Goal: Task Accomplishment & Management: Complete application form

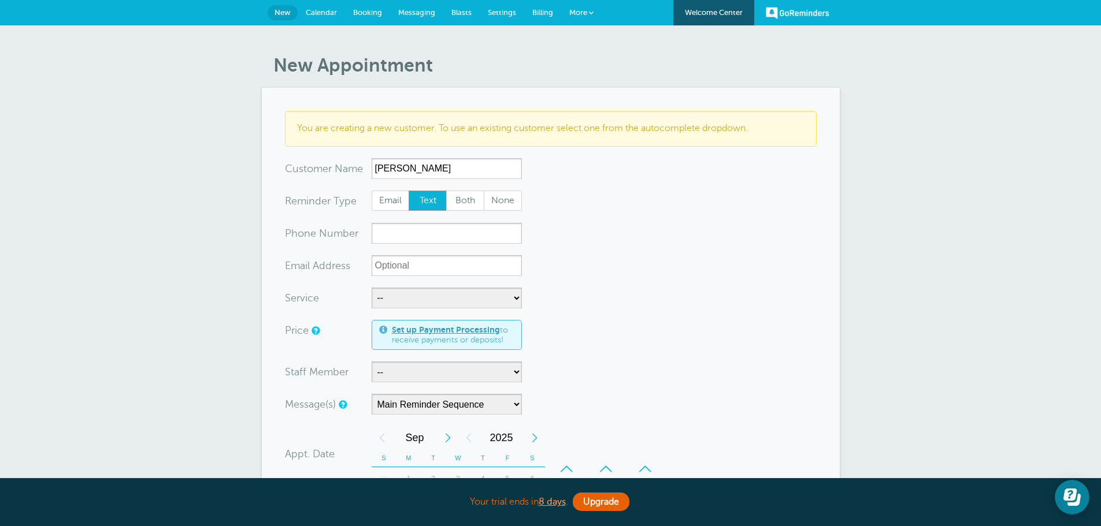
type input "Justin Wilder"
click at [405, 241] on input "xxx-no-autofill" at bounding box center [447, 233] width 150 height 21
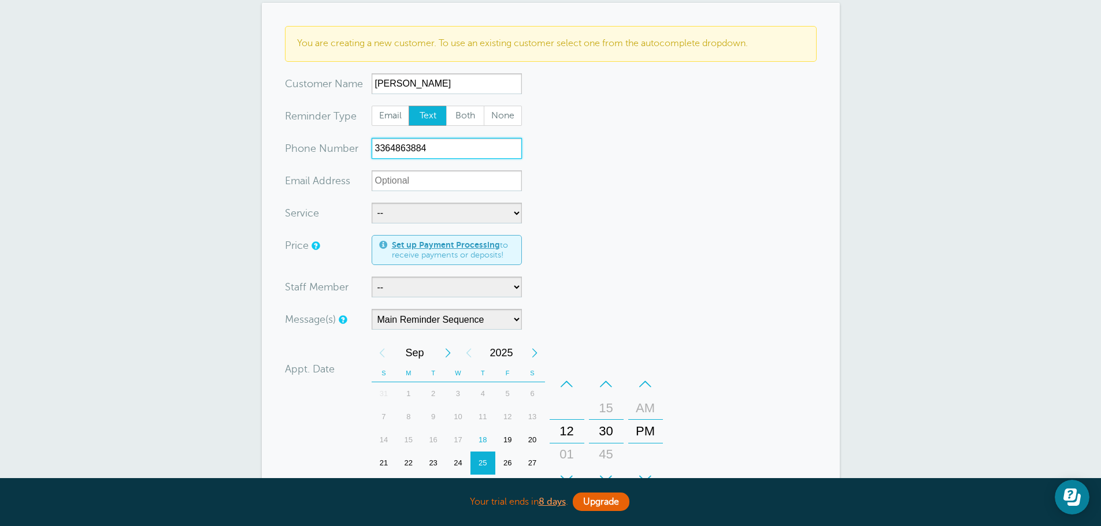
scroll to position [116, 0]
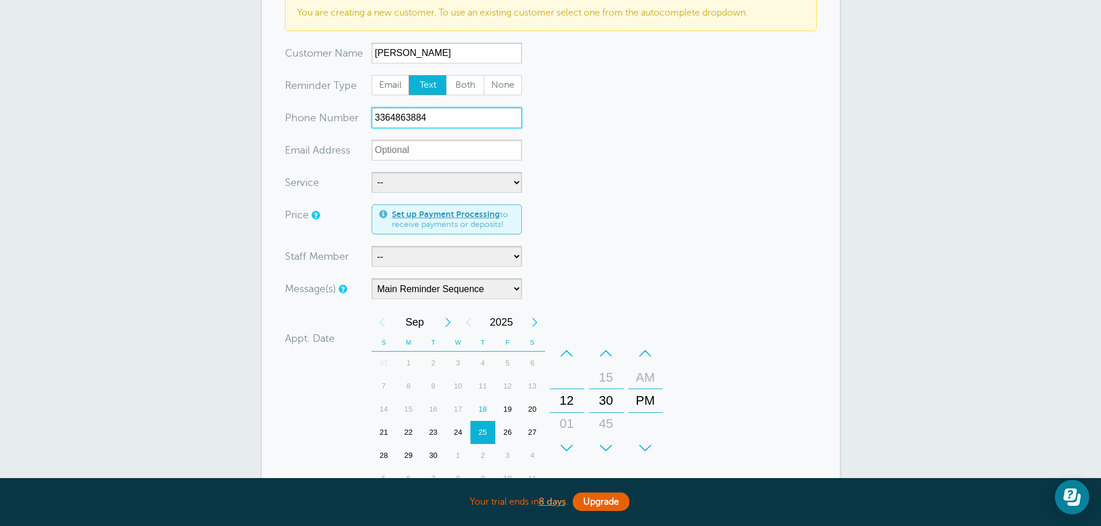
type input "3364863884"
click at [402, 180] on select "-- Free Home Consultation Installation" at bounding box center [447, 182] width 150 height 21
select select "28199"
click at [372, 172] on select "-- Free Home Consultation Installation" at bounding box center [447, 182] width 150 height 21
select select "60"
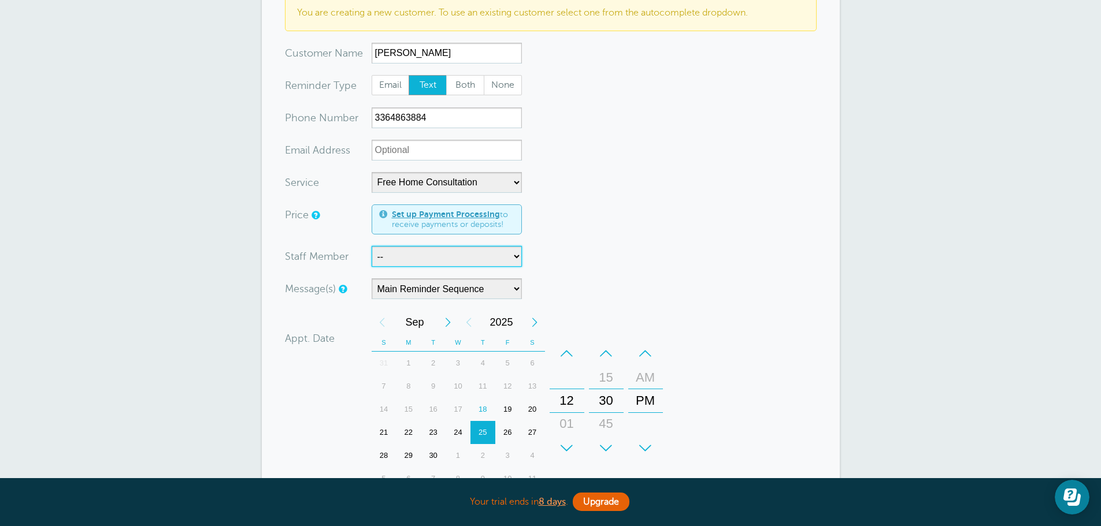
click at [425, 267] on select "-- [PERSON_NAME]" at bounding box center [447, 256] width 150 height 21
select select "21554"
click at [372, 246] on select "-- [PERSON_NAME]" at bounding box center [447, 256] width 150 height 21
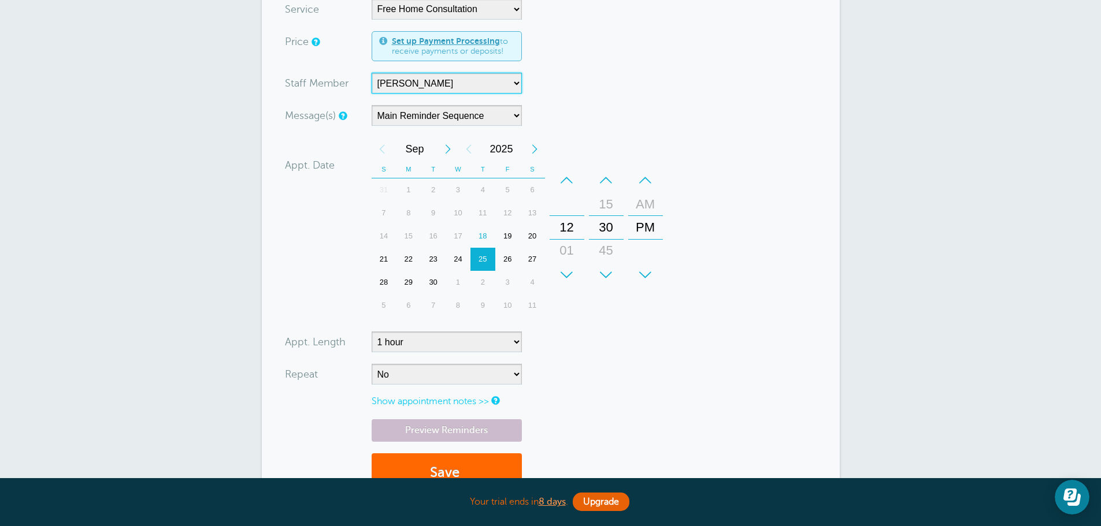
scroll to position [347, 0]
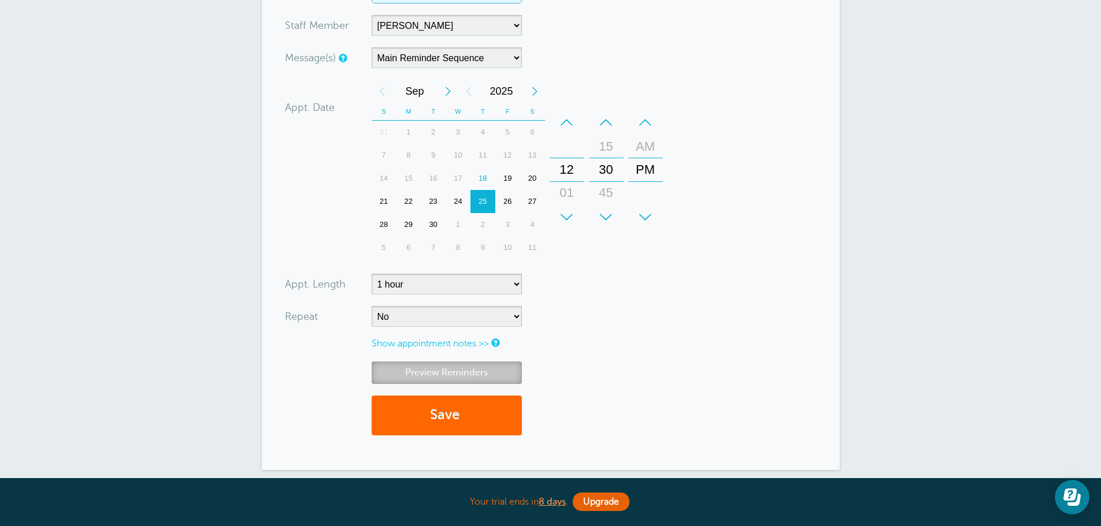
click at [458, 376] on link "Preview Reminders" at bounding box center [447, 373] width 150 height 23
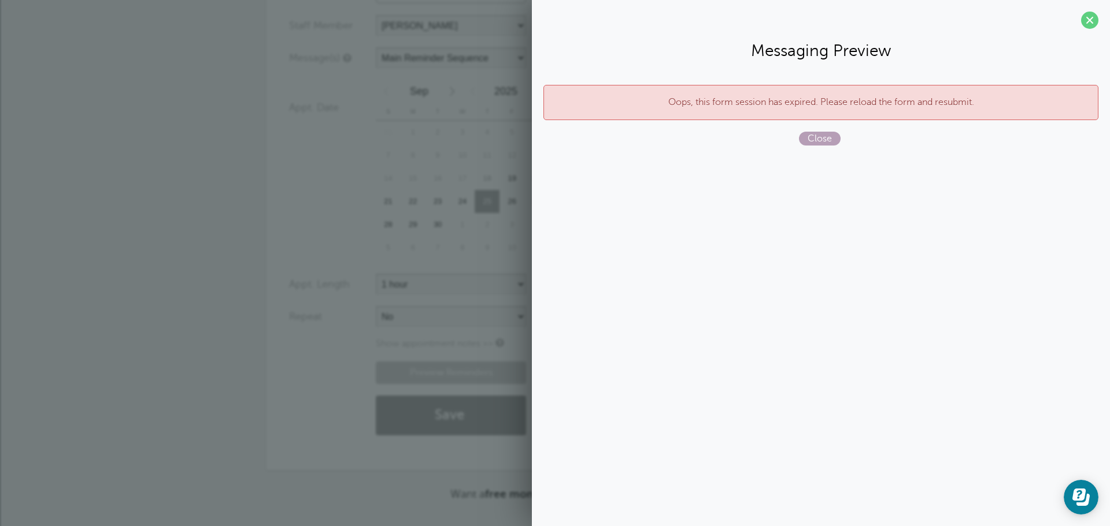
click at [817, 141] on span "Close" at bounding box center [820, 139] width 42 height 14
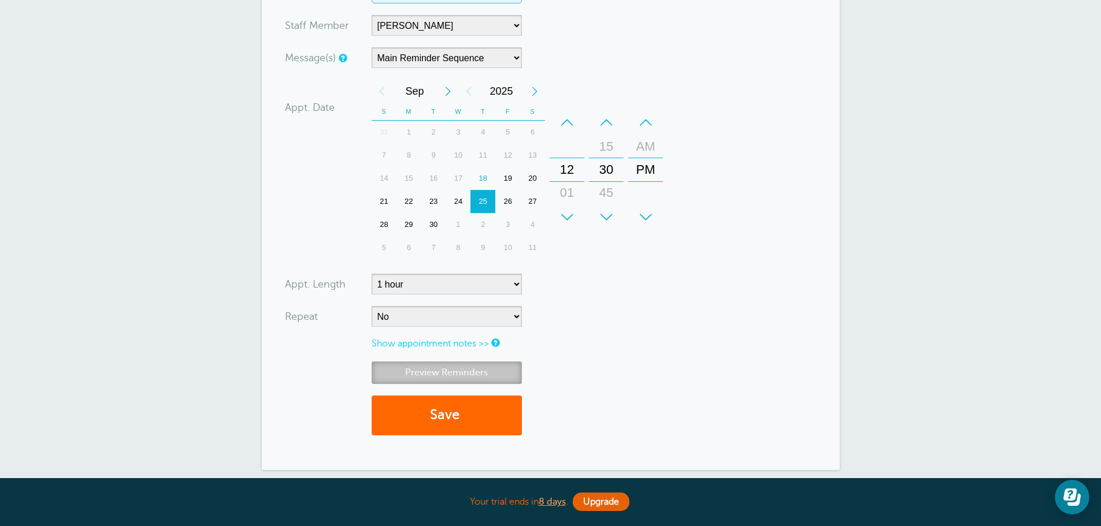
click at [499, 368] on link "Preview Reminders" at bounding box center [447, 373] width 150 height 23
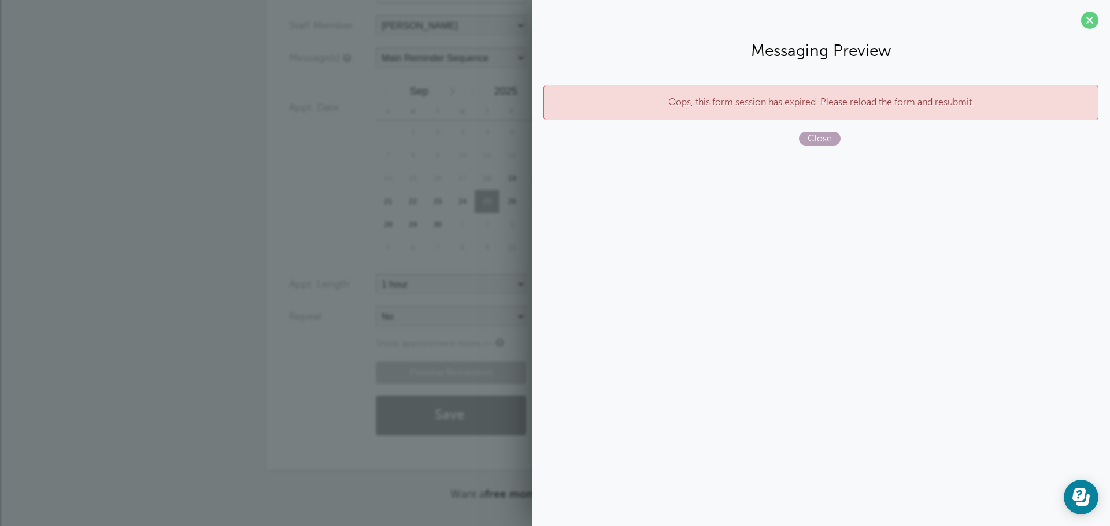
click at [825, 140] on span "Close" at bounding box center [820, 139] width 42 height 14
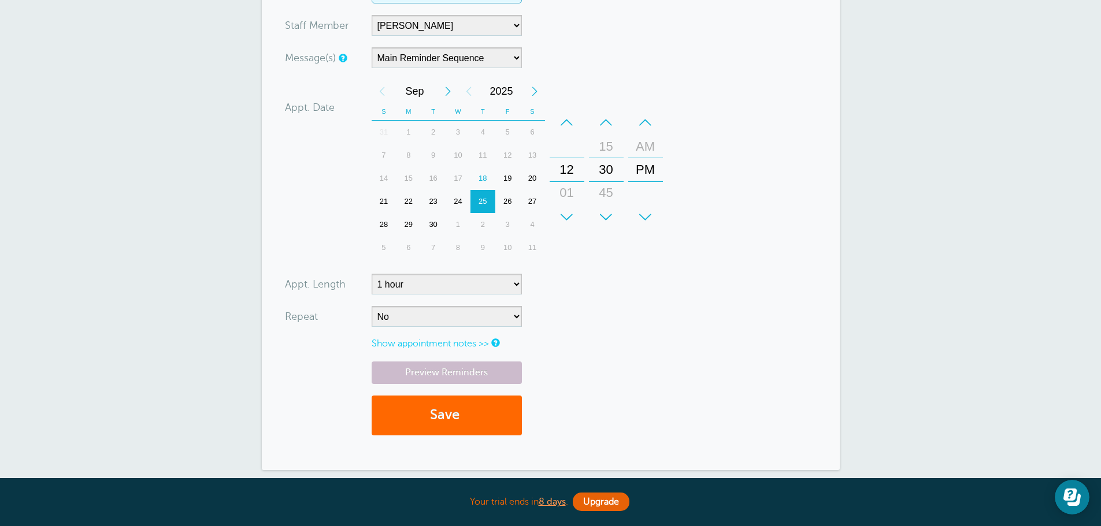
click at [461, 346] on link "Show appointment notes >>" at bounding box center [430, 344] width 117 height 10
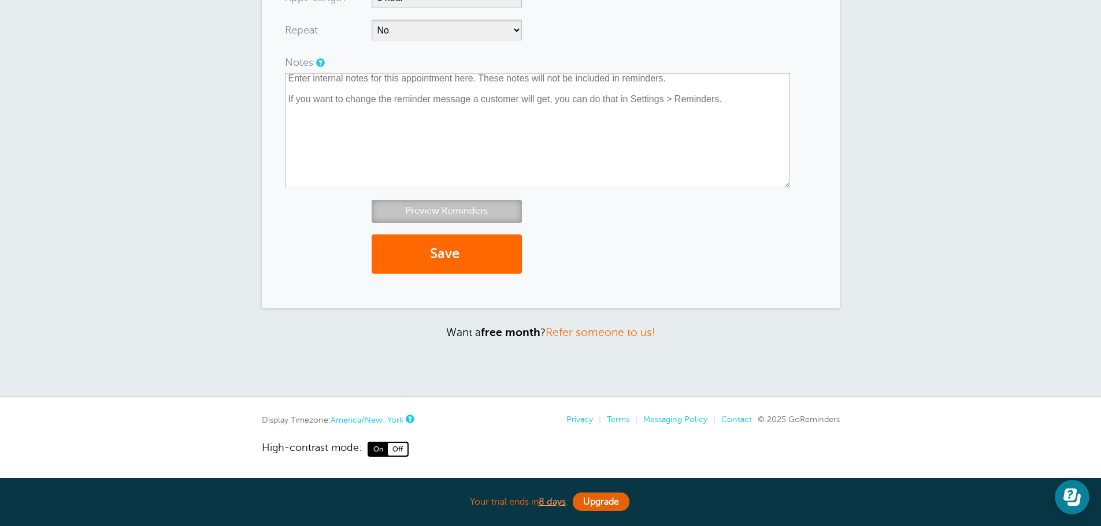
click at [489, 206] on link "Preview Reminders" at bounding box center [447, 211] width 150 height 23
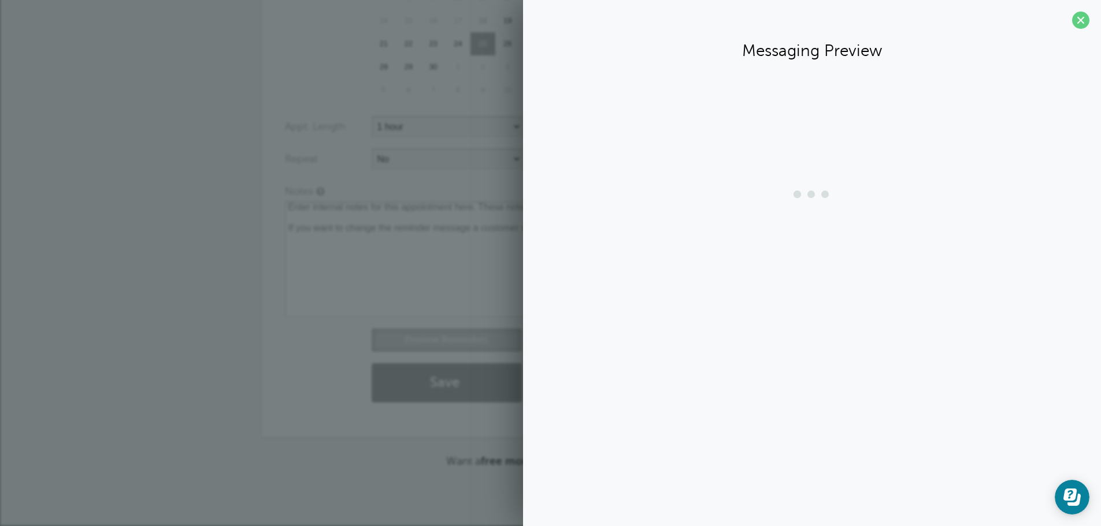
scroll to position [504, 0]
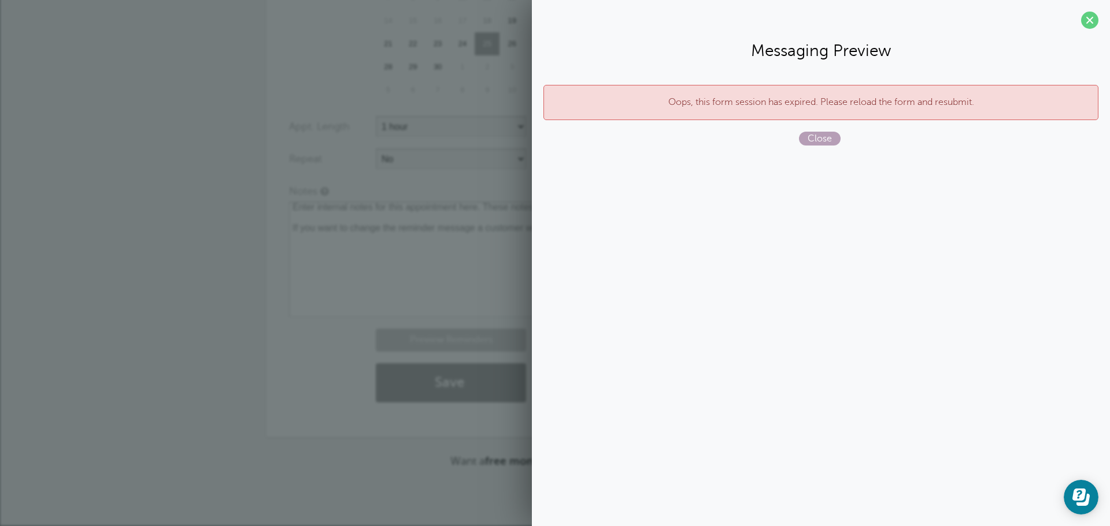
click at [819, 135] on span "Close" at bounding box center [820, 139] width 42 height 14
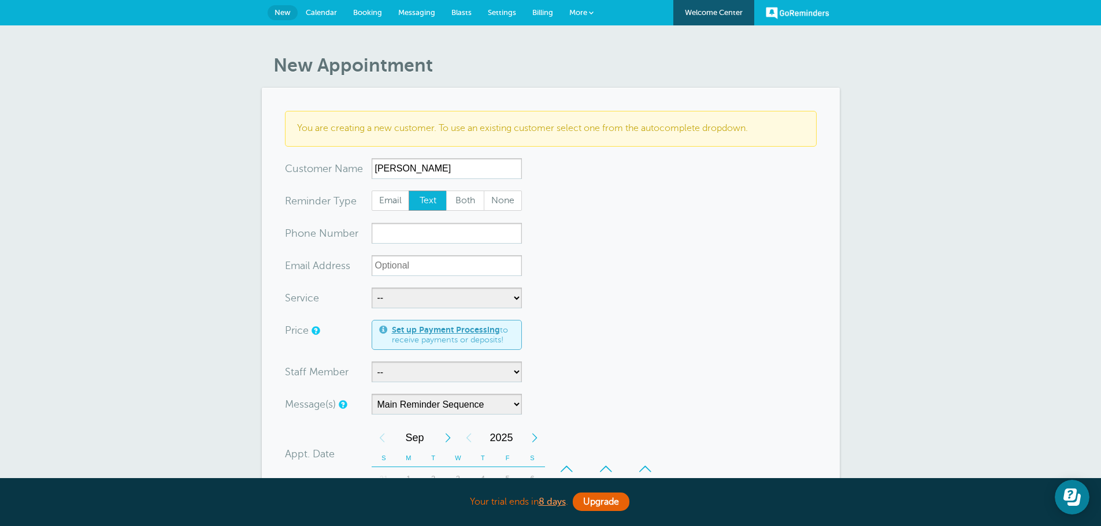
type input "Justin Wilder"
click at [417, 238] on input "xxx-no-autofill" at bounding box center [447, 233] width 150 height 21
type input "3364863884"
click at [415, 298] on select "-- Free Home Consultation Installation" at bounding box center [447, 298] width 150 height 21
select select "28200"
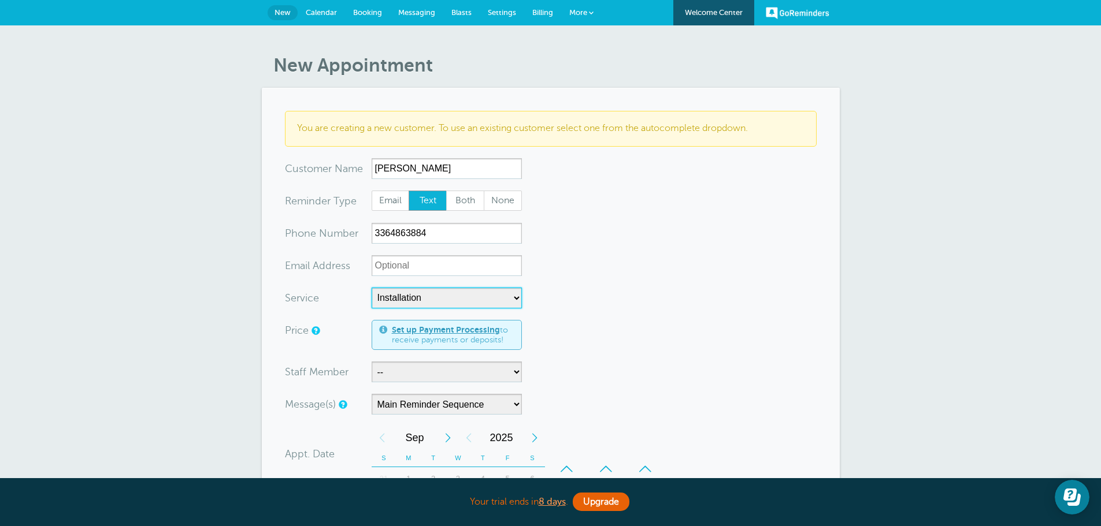
click at [372, 288] on select "-- Free Home Consultation Installation" at bounding box center [447, 298] width 150 height 21
select select "60"
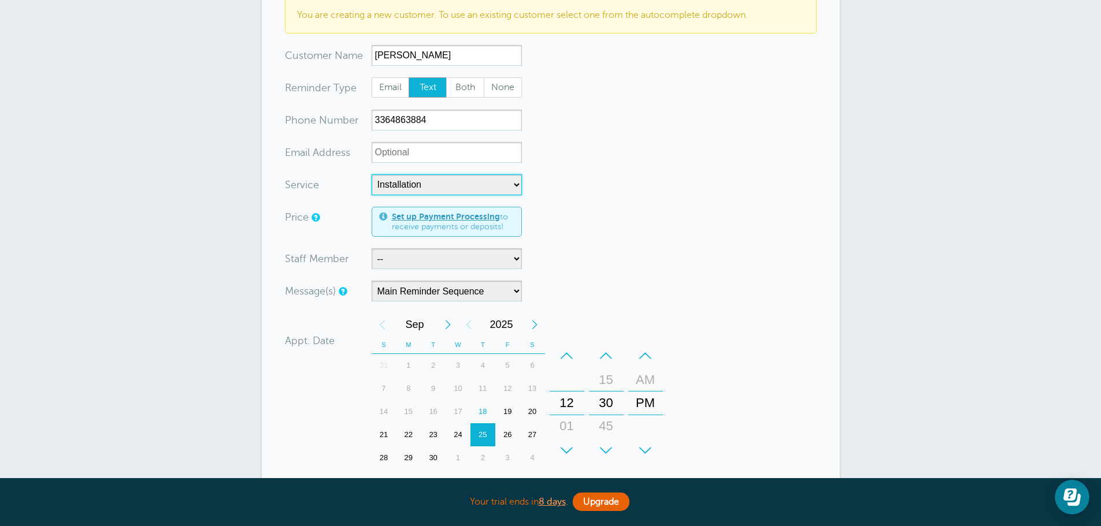
scroll to position [116, 0]
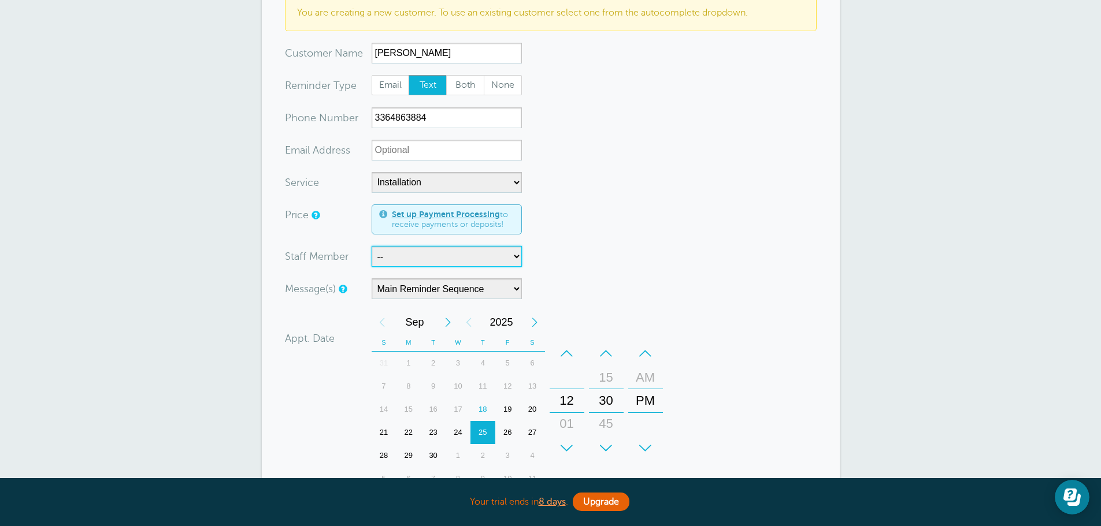
click at [406, 260] on select "-- [PERSON_NAME]" at bounding box center [447, 256] width 150 height 21
select select "21554"
click at [372, 246] on select "-- [PERSON_NAME]" at bounding box center [447, 256] width 150 height 21
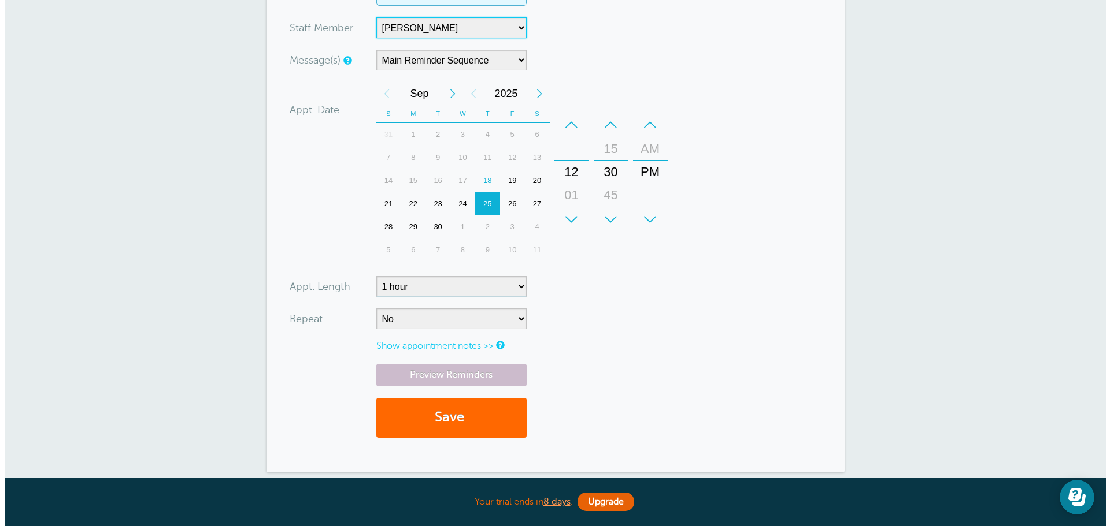
scroll to position [347, 0]
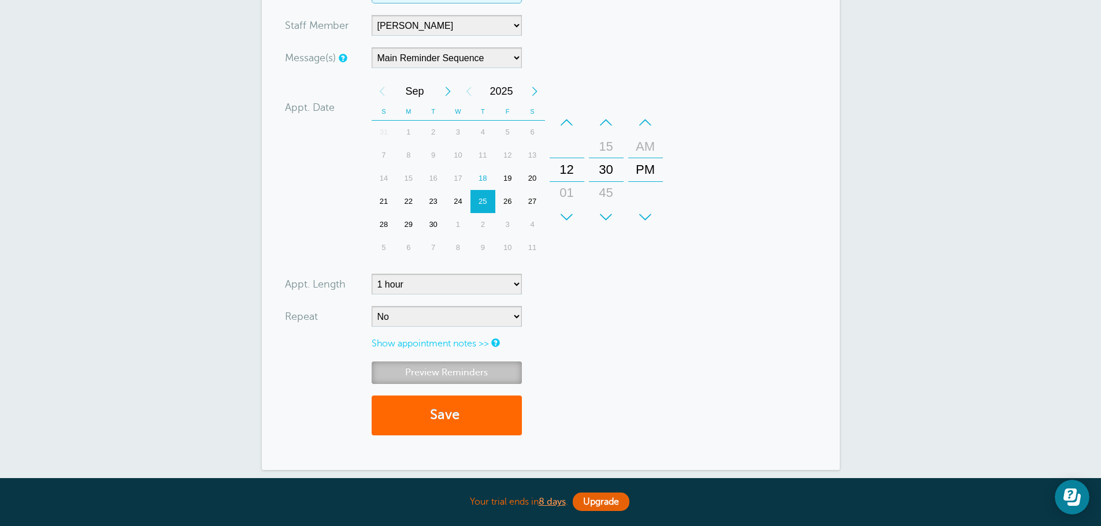
click at [476, 370] on link "Preview Reminders" at bounding box center [447, 373] width 150 height 23
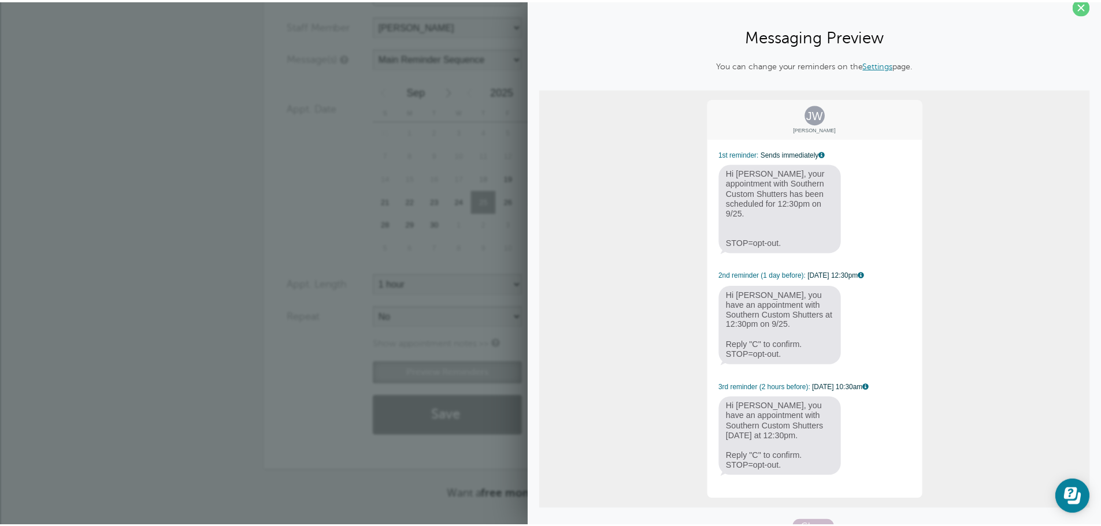
scroll to position [22, 0]
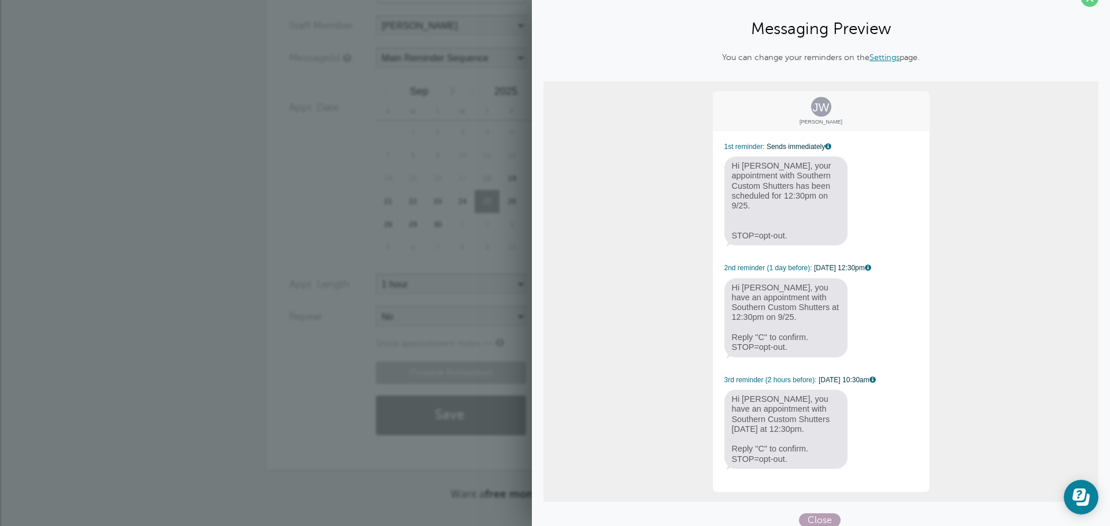
click at [822, 514] on span "Close" at bounding box center [820, 521] width 42 height 14
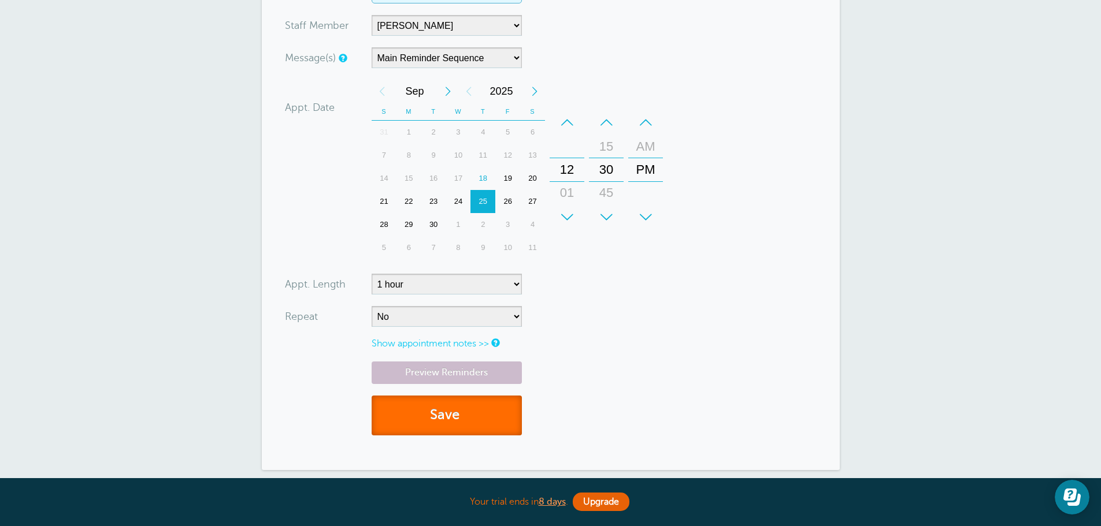
click at [477, 423] on button "Save" at bounding box center [447, 416] width 150 height 40
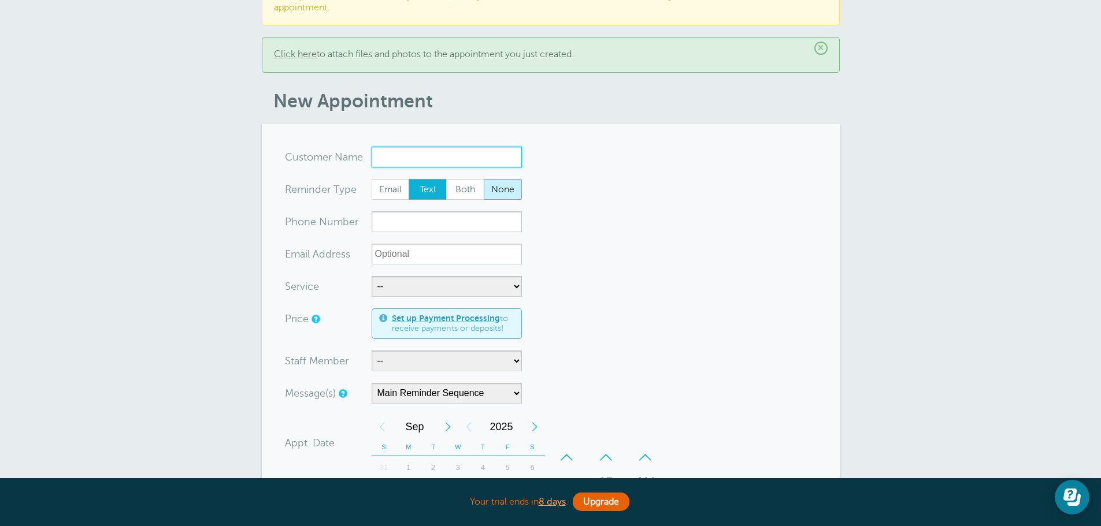
scroll to position [116, 0]
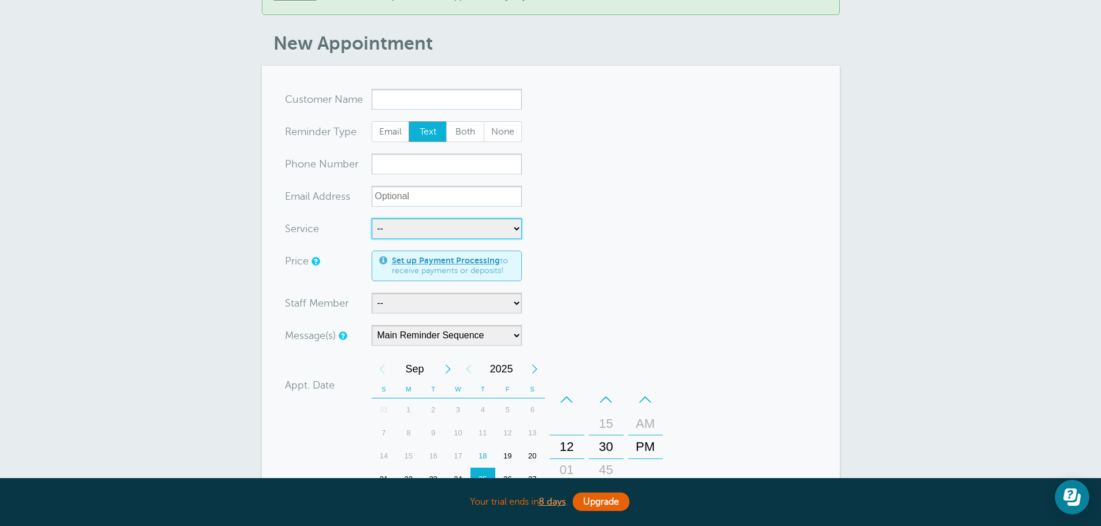
click at [433, 223] on select "-- Free Home Consultation Installation" at bounding box center [447, 228] width 150 height 21
click at [435, 223] on select "-- Free Home Consultation Installation" at bounding box center [447, 228] width 150 height 21
click at [545, 220] on form "You are creating a new customer. To use an existing customer select one from th…" at bounding box center [551, 407] width 532 height 636
click at [400, 296] on select "-- [PERSON_NAME]" at bounding box center [447, 303] width 150 height 21
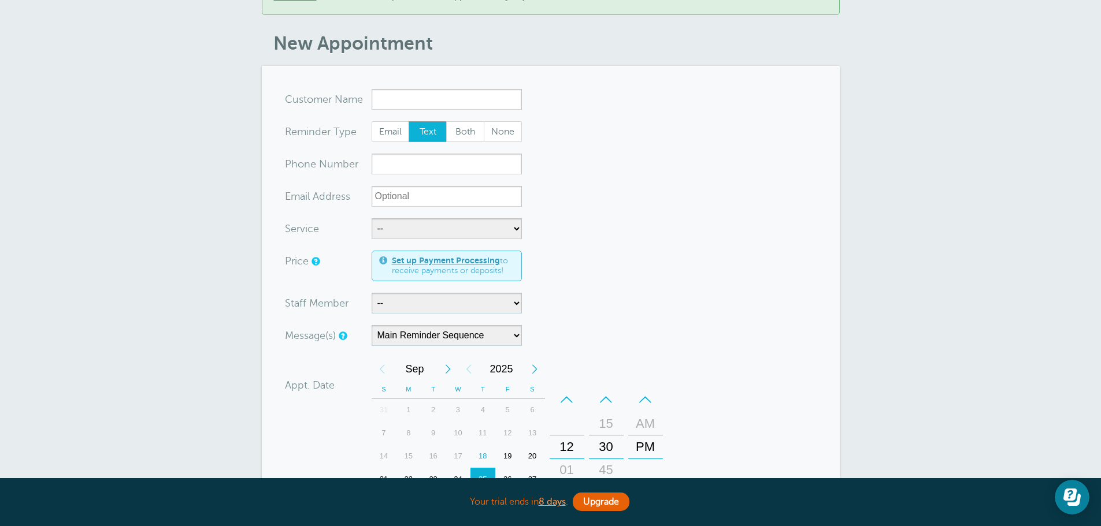
click at [592, 291] on form "You are creating a new customer. To use an existing customer select one from th…" at bounding box center [551, 407] width 532 height 636
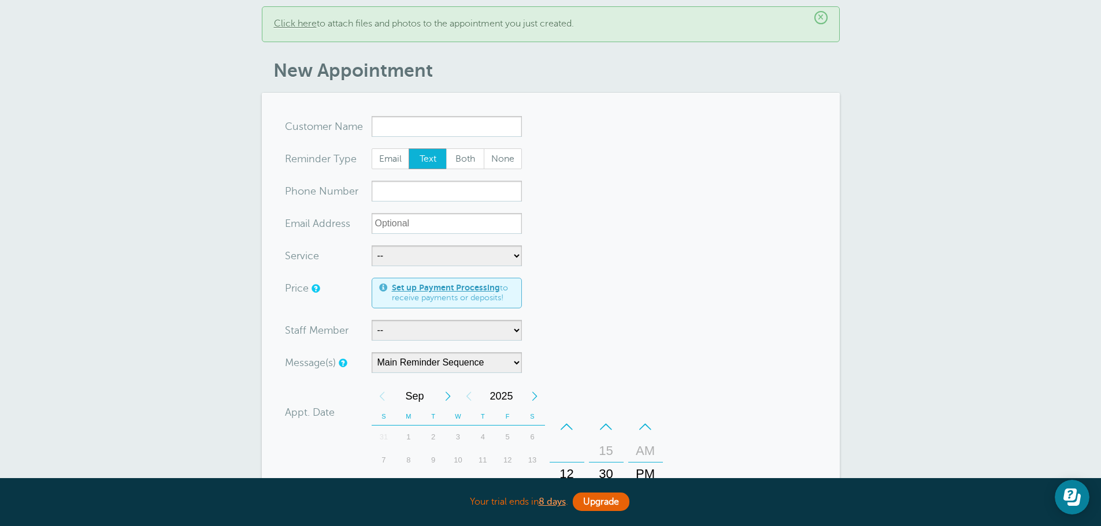
scroll to position [0, 0]
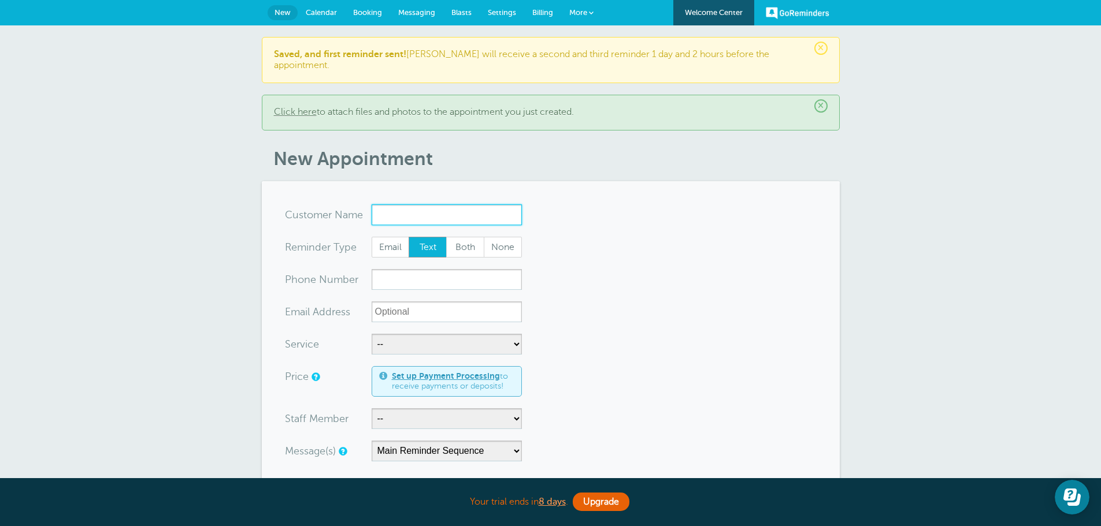
click at [403, 205] on input "x-no-autofill" at bounding box center [447, 215] width 150 height 21
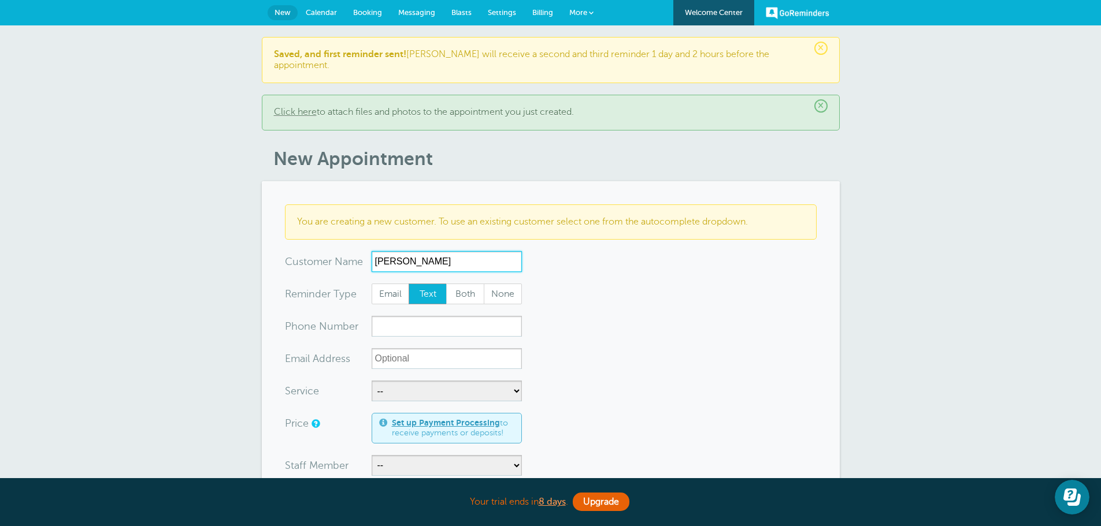
type input "[PERSON_NAME]"
click at [411, 321] on input "xxx-no-autofill" at bounding box center [447, 326] width 150 height 21
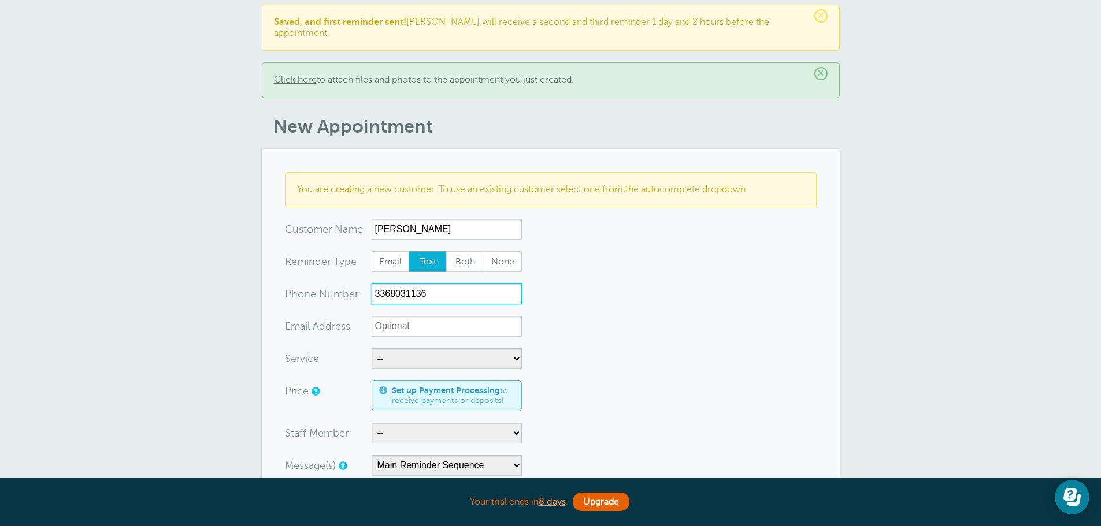
scroll to position [58, 0]
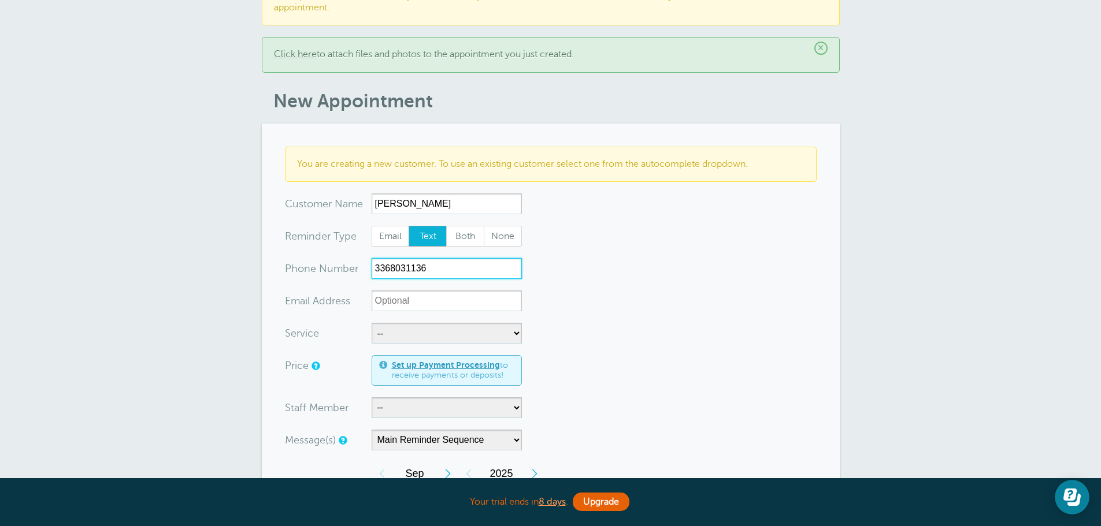
type input "3368031136"
click at [411, 323] on select "-- Free Home Consultation Installation" at bounding box center [447, 333] width 150 height 21
click at [411, 306] on form "You are creating a new customer. To use an existing customer select one from th…" at bounding box center [551, 488] width 532 height 682
click at [415, 328] on select "-- Free Home Consultation Installation" at bounding box center [447, 333] width 150 height 21
select select "28199"
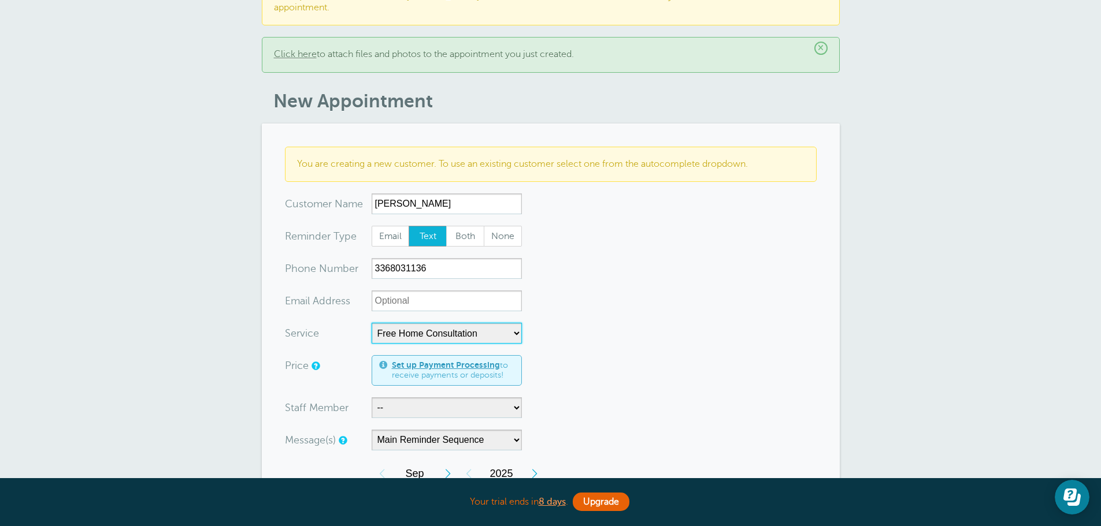
click at [372, 323] on select "-- Free Home Consultation Installation" at bounding box center [447, 333] width 150 height 21
select select "60"
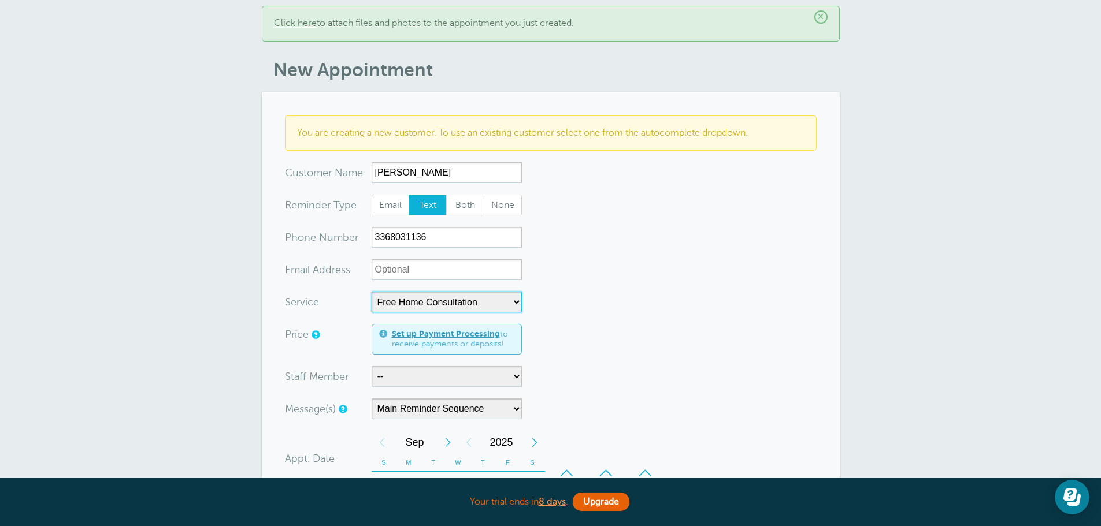
scroll to position [173, 0]
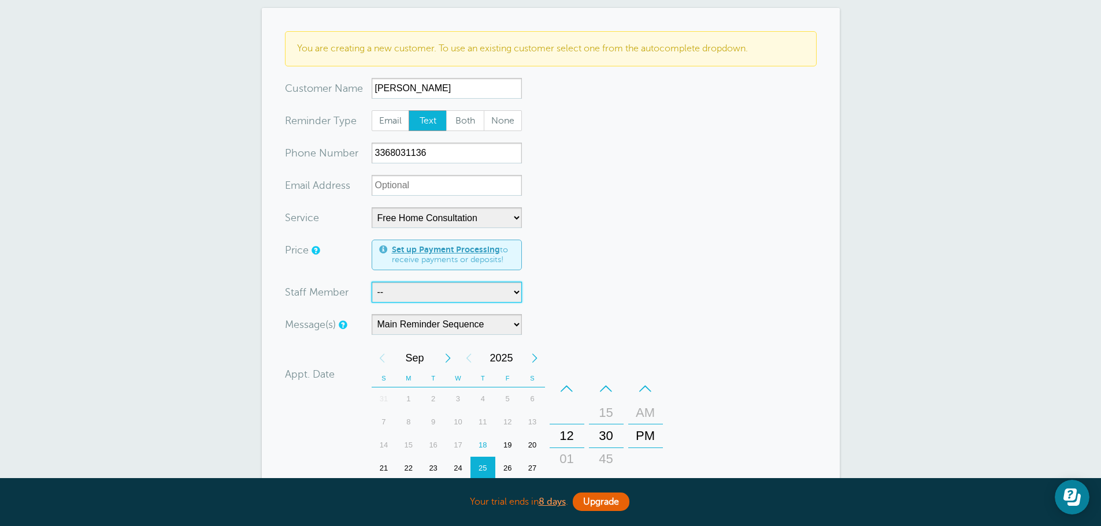
drag, startPoint x: 409, startPoint y: 281, endPoint x: 409, endPoint y: 291, distance: 9.8
click at [409, 282] on select "-- [PERSON_NAME]" at bounding box center [447, 292] width 150 height 21
select select "21555"
click at [372, 282] on select "-- [PERSON_NAME]" at bounding box center [447, 292] width 150 height 21
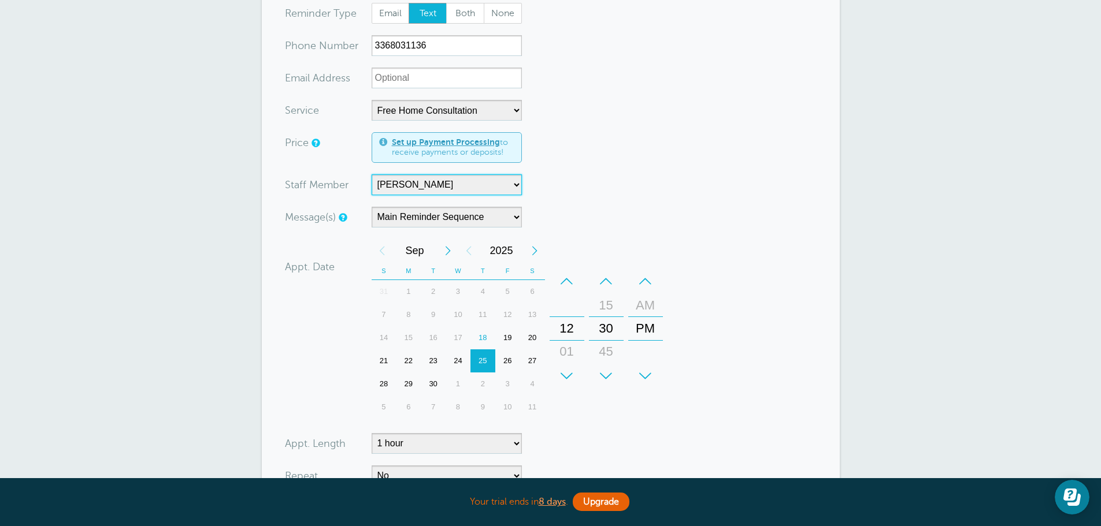
scroll to position [289, 0]
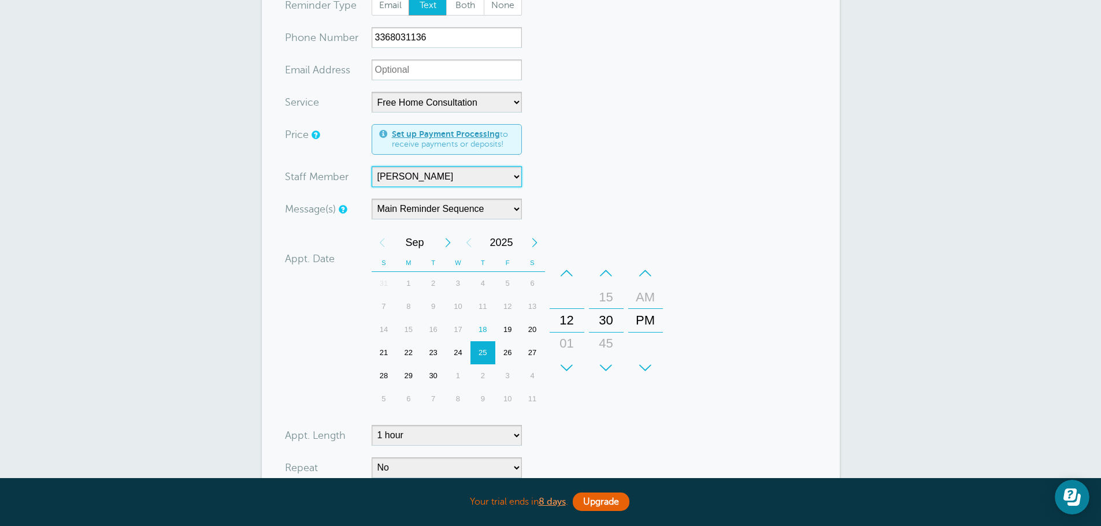
click at [410, 342] on div "22" at bounding box center [408, 353] width 25 height 23
click at [568, 357] on div "+" at bounding box center [567, 368] width 35 height 23
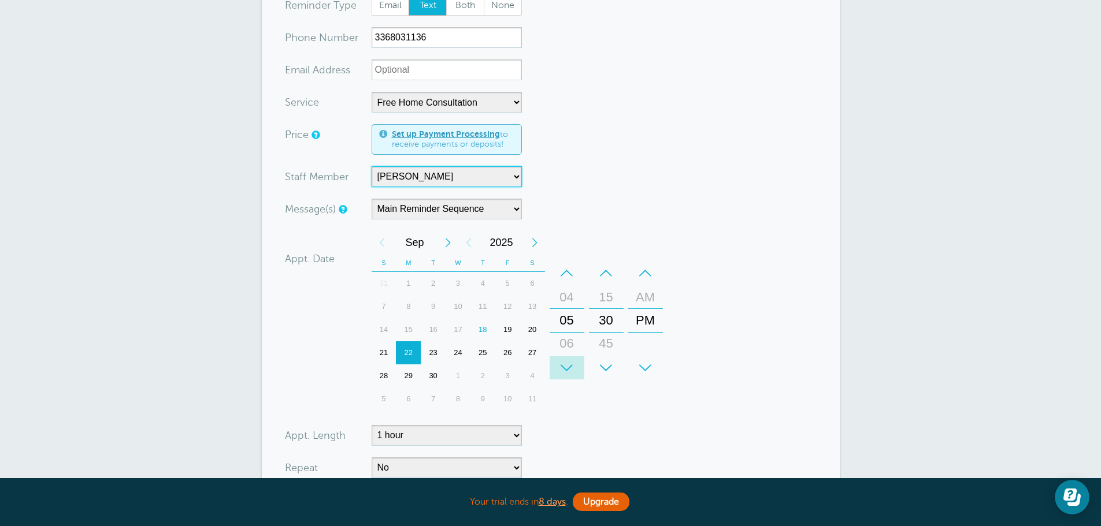
click at [568, 357] on div "+" at bounding box center [567, 368] width 35 height 23
click at [569, 357] on div "+" at bounding box center [567, 368] width 35 height 23
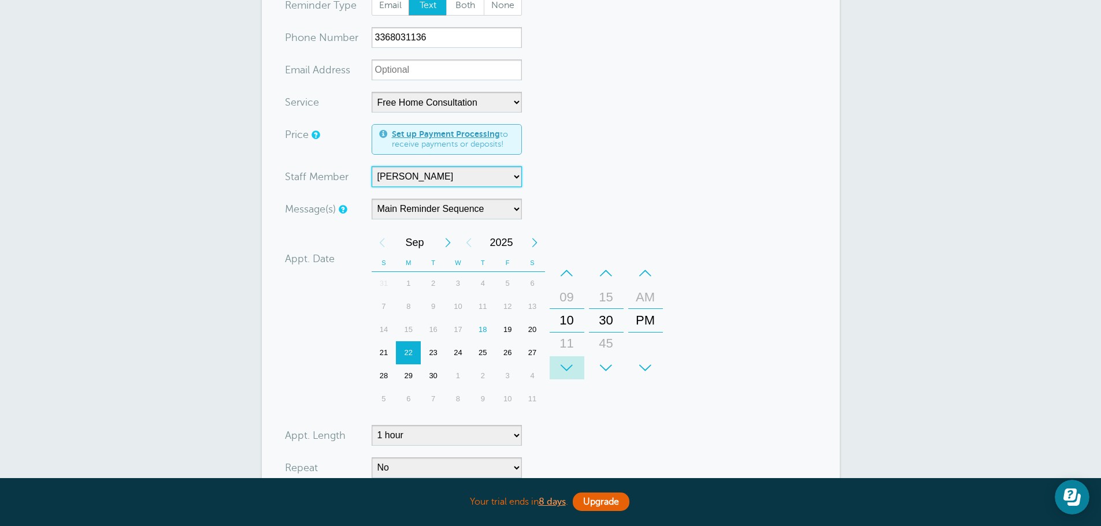
click at [569, 357] on div "+" at bounding box center [567, 368] width 35 height 23
click at [605, 262] on div "–" at bounding box center [606, 273] width 35 height 23
click at [652, 337] on div "AM PM" at bounding box center [646, 320] width 34 height 117
click at [652, 357] on div "+" at bounding box center [645, 368] width 35 height 23
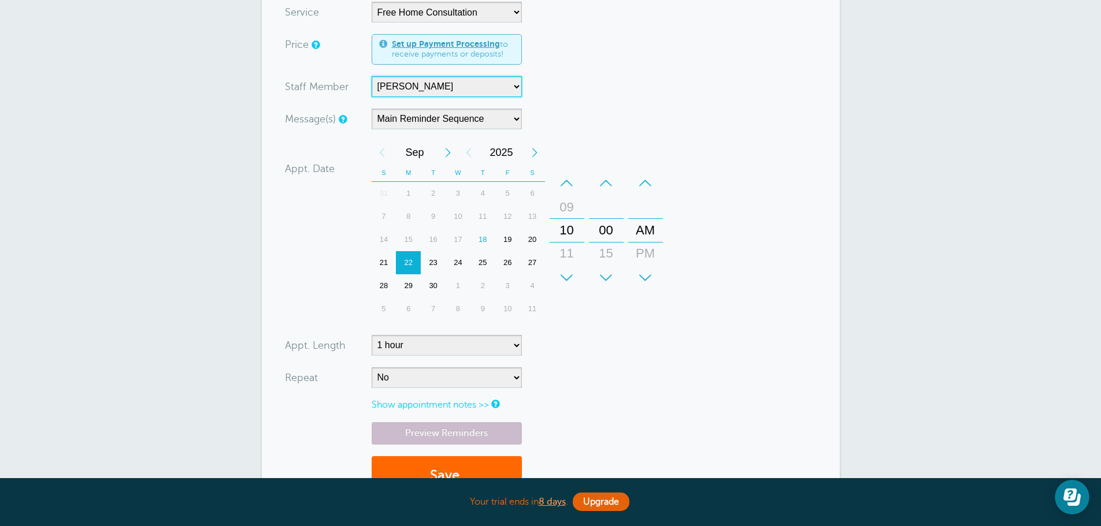
scroll to position [405, 0]
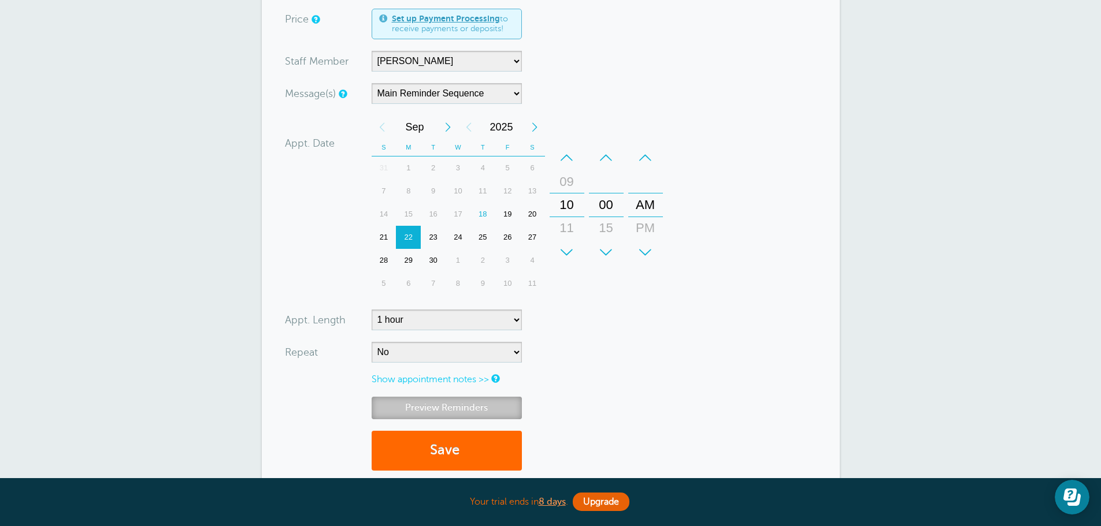
click at [428, 401] on link "Preview Reminders" at bounding box center [447, 408] width 150 height 23
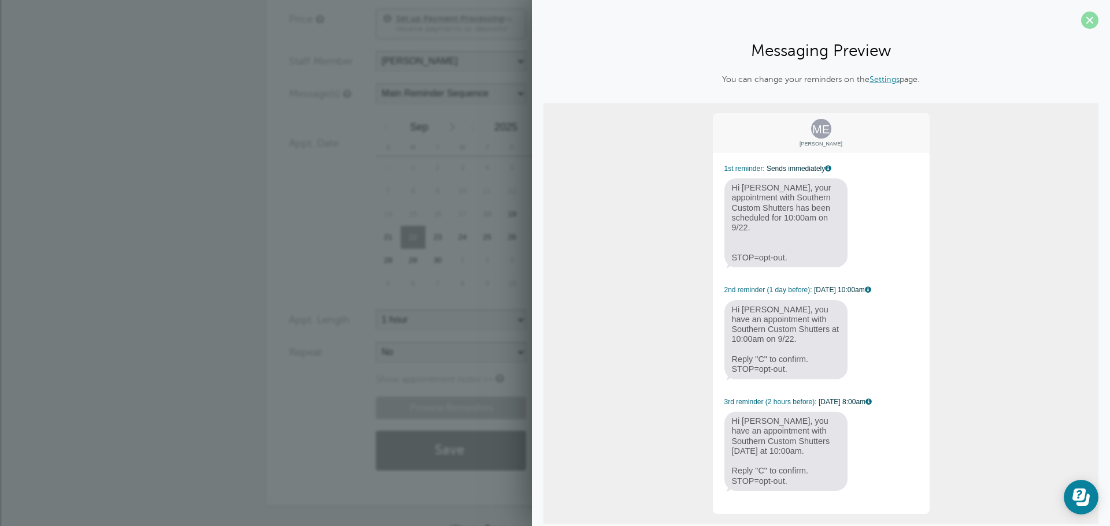
click at [1081, 18] on span at bounding box center [1089, 20] width 17 height 17
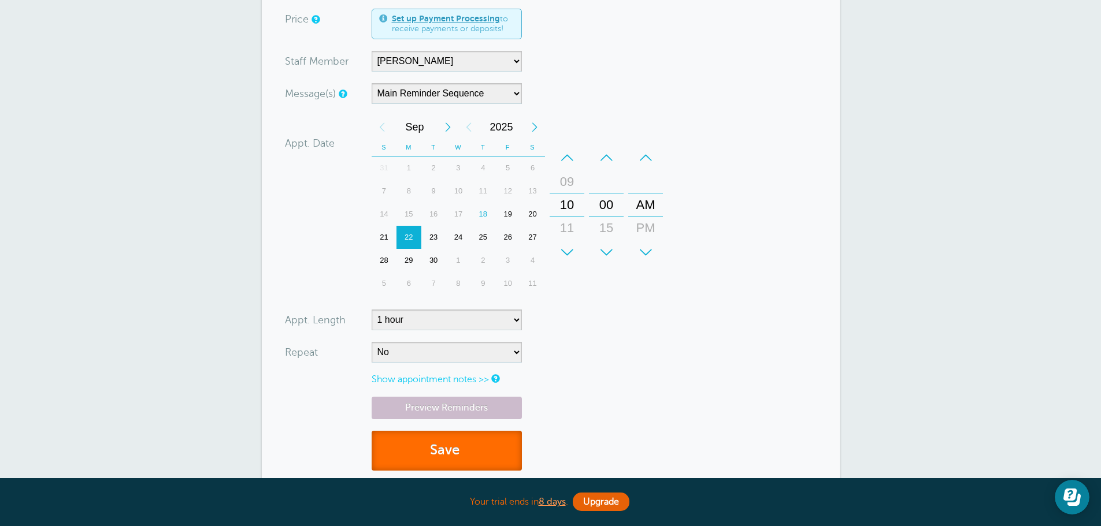
click at [469, 442] on button "Save" at bounding box center [447, 451] width 150 height 40
